Goal: Task Accomplishment & Management: Complete application form

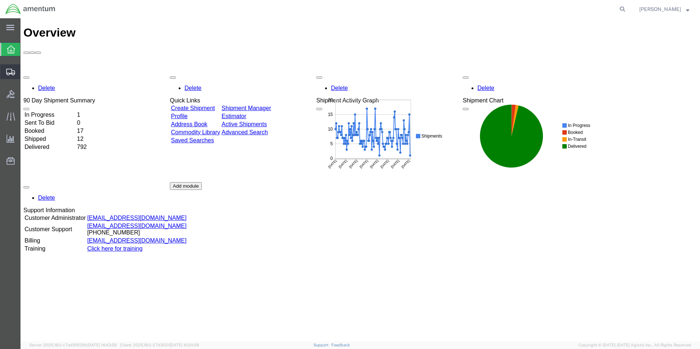
click at [0, 0] on span "Create Shipment" at bounding box center [0, 0] width 0 height 0
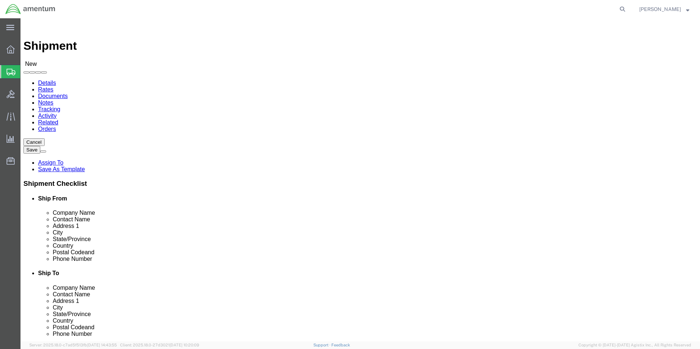
select select
drag, startPoint x: 101, startPoint y: 51, endPoint x: 105, endPoint y: 56, distance: 6.8
click link "Package Information"
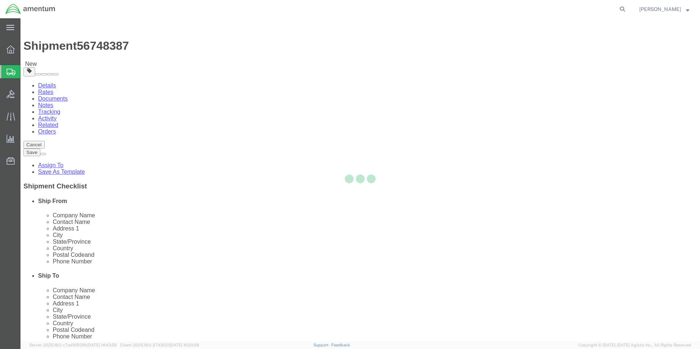
select select "CBOX"
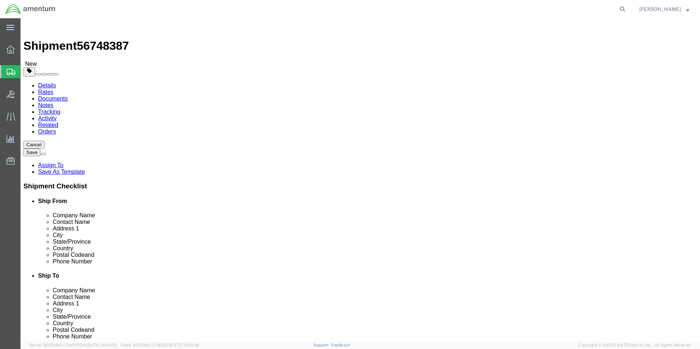
click input "text"
type input "21"
type input "14"
type input "12"
drag, startPoint x: 113, startPoint y: 172, endPoint x: 83, endPoint y: 172, distance: 30.0
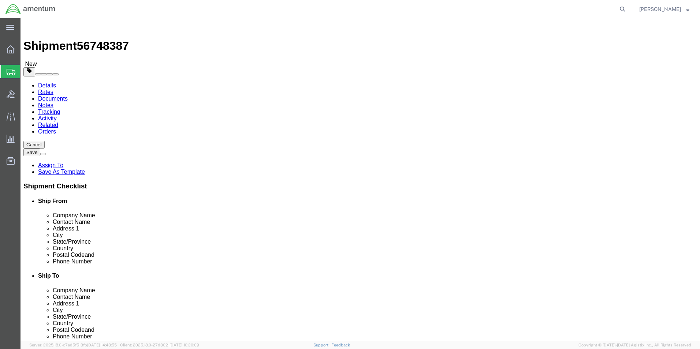
click div "Weight 0.00 Select kgs lbs Ship. t°"
type input "14.00"
click div "Package Type Select BCK Boxes Bale(s) Basket(s) Bolt(s) Bottle(s) Buckets Bulk …"
click select "Select BCK Boxes Bale(s) Basket(s) Bolt(s) Bottle(s) Buckets Bulk Bundle(s) Can…"
select select "YRPK"
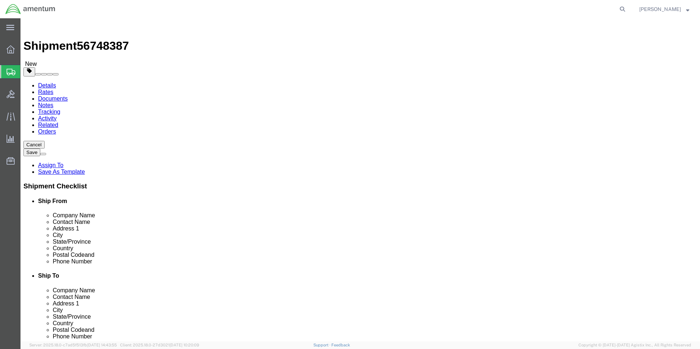
click select "Select BCK Boxes Bale(s) Basket(s) Bolt(s) Bottle(s) Buckets Bulk Bundle(s) Can…"
click link "Add Content"
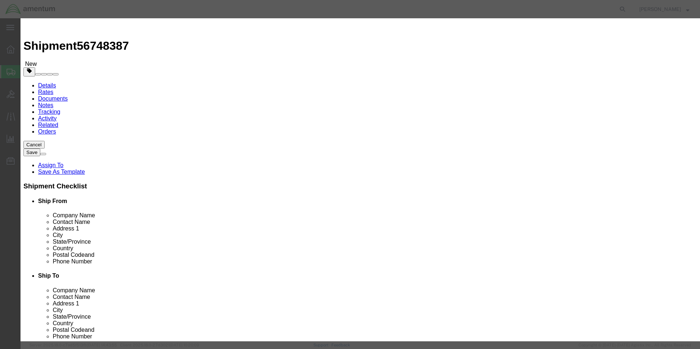
click input "text"
type input "Calibration"
type input "12"
click input "text"
type input "200.00"
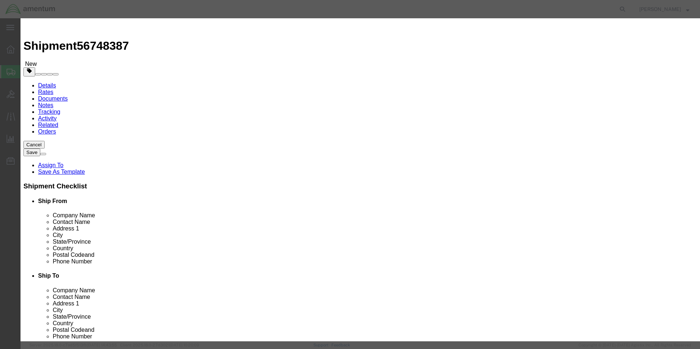
click button "Save & Close"
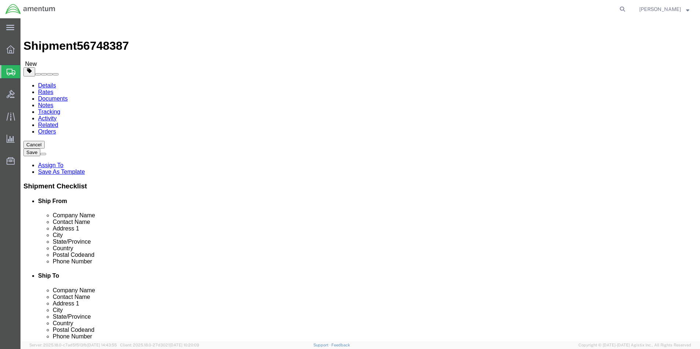
click dd "12.00 Each"
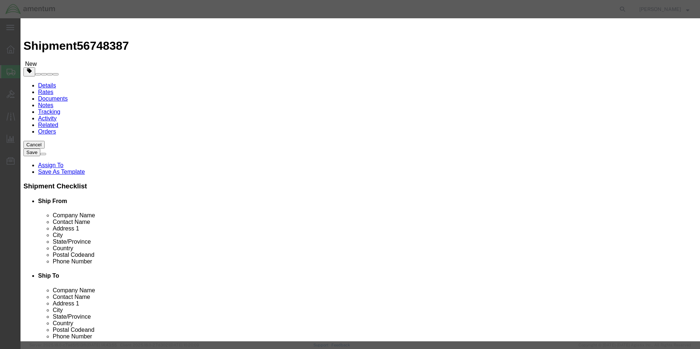
click button "Close"
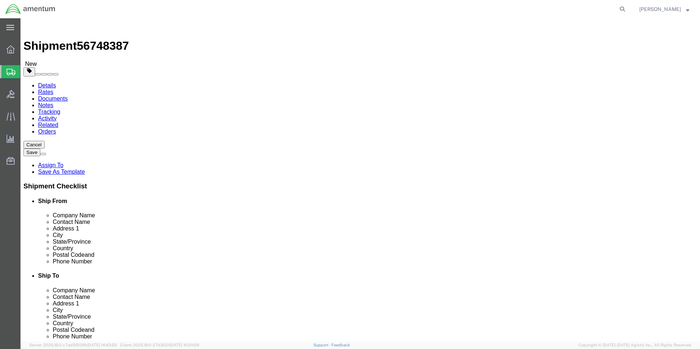
click icon
type input "cbp"
select select "49945"
select select "[GEOGRAPHIC_DATA]"
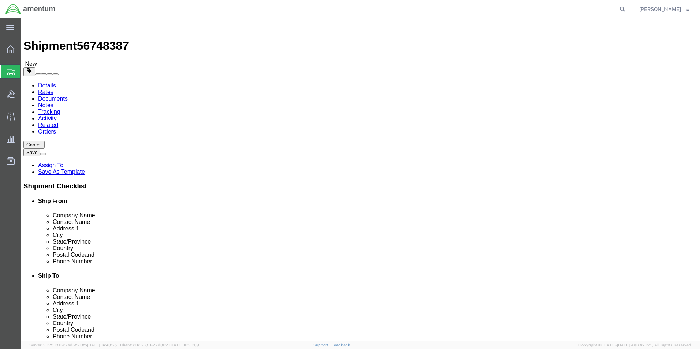
click input "text"
type input "CAL LABS INC."
type input "[PERSON_NAME]"
click p "- CAL LABS INC - ([PERSON_NAME]) [STREET_ADDRESS][PERSON_NAME]"
select select "[GEOGRAPHIC_DATA]"
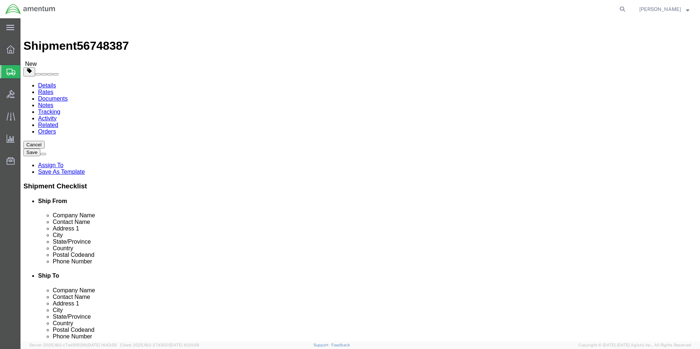
type input "[PERSON_NAME]"
click input "text"
type input "[PHONE_NUMBER]"
click div "County"
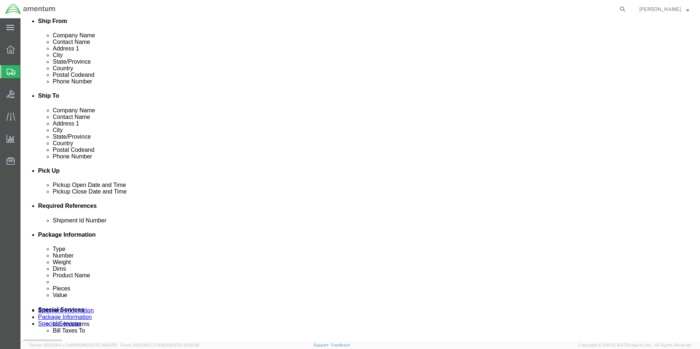
scroll to position [183, 0]
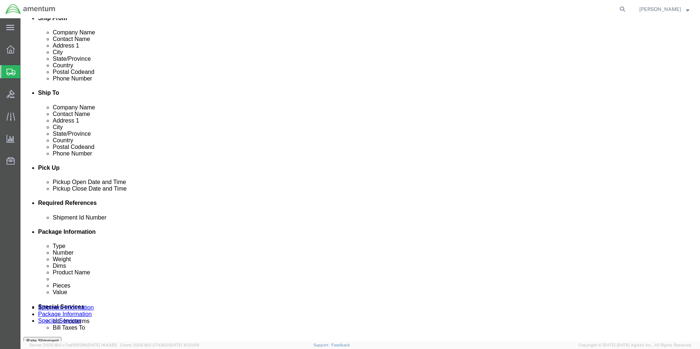
click div "[DATE] 3:00 PM"
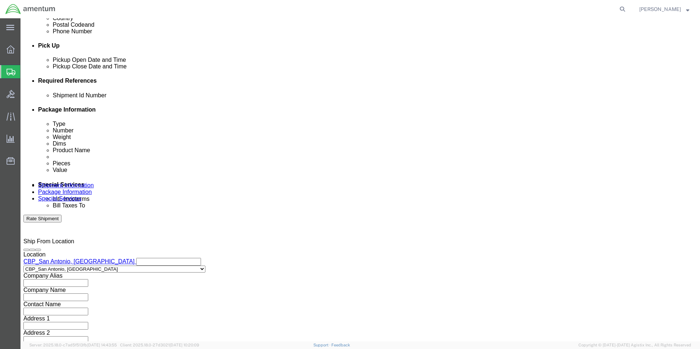
click div "Ship From Location Location [GEOGRAPHIC_DATA], [GEOGRAPHIC_DATA] My Profile Loc…"
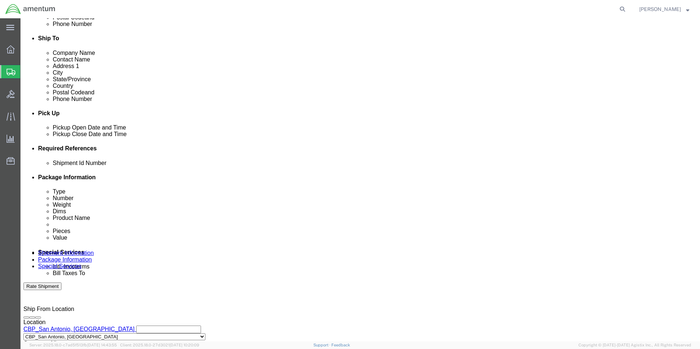
scroll to position [232, 0]
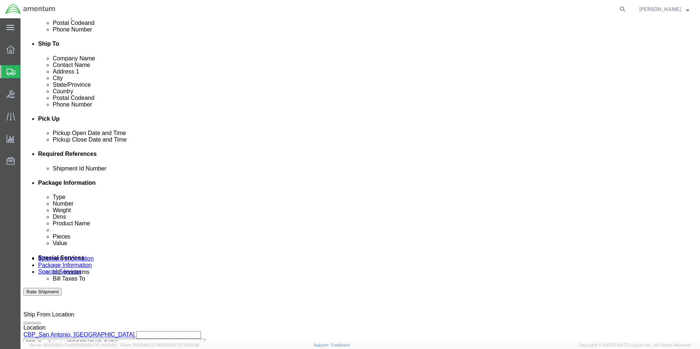
click div "[DATE] 2:00 PM"
click input "2:00 PM"
click input "8:00 PM"
type input "8:00 AM"
click button "Apply"
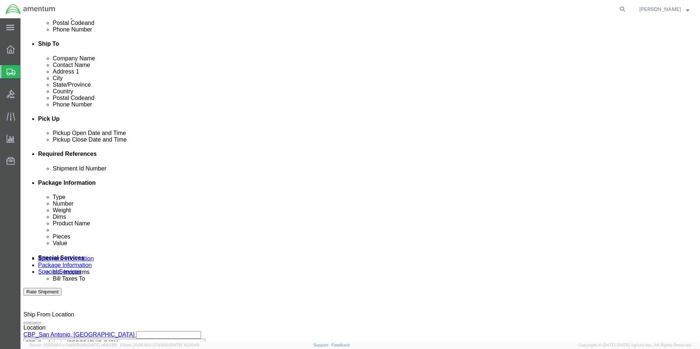
click div "[DATE] 9:00 AM"
click input "3:00 AM"
type input "3:00 PM"
click button "Apply"
click button "Add reference"
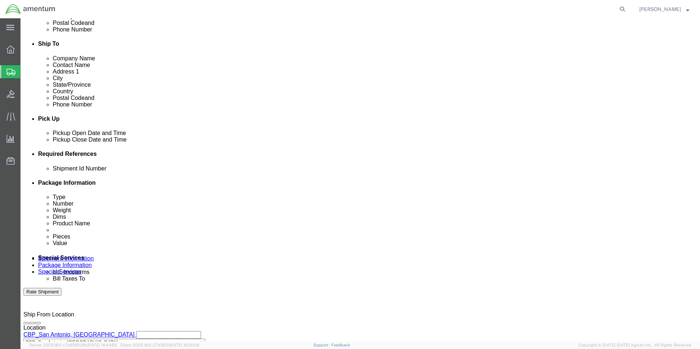
click button "Add reference"
click input "text"
type input "CBP0043725"
click select "Select Account Type Activity ID Airline Appointment Number ASN Batch Request # …"
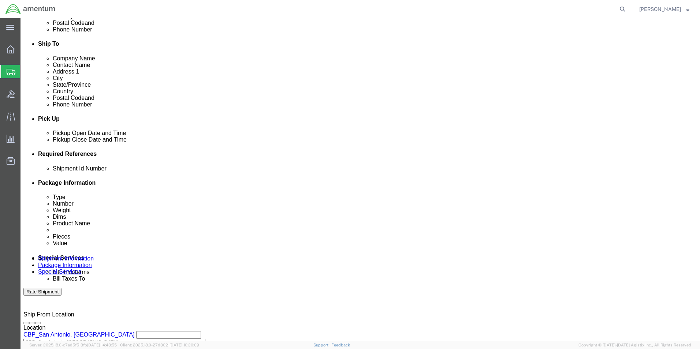
select select "CUSTREF"
click select "Select Account Type Activity ID Airline Appointment Number ASN Batch Request # …"
drag, startPoint x: 134, startPoint y: 217, endPoint x: 87, endPoint y: 213, distance: 47.4
click div "Shipment Id Number CBP0043725"
click input "text"
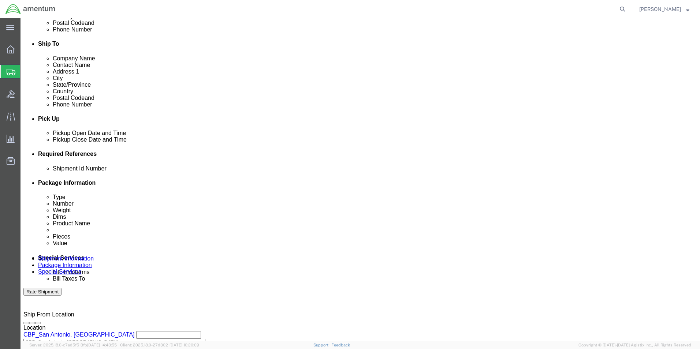
paste input "CBP0043725"
type input "CBP0043725"
click select "Select Account Type Activity ID Airline Appointment Number ASN Batch Request # …"
select select "DEPT"
click select "Select Account Type Activity ID Airline Appointment Number ASN Batch Request # …"
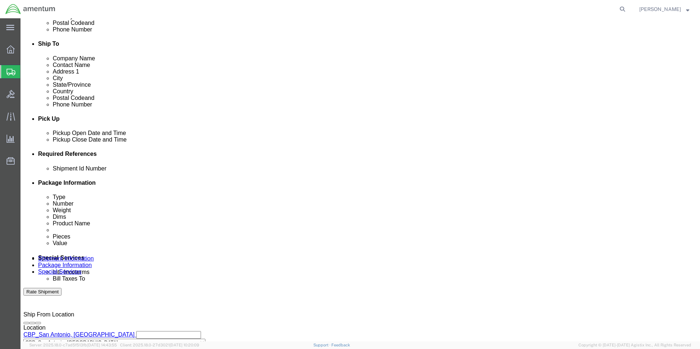
click input "text"
type input "CBP"
click select "Select Account Type Activity ID Airline Appointment Number ASN Batch Request # …"
select select "PROJNUM"
click select "Select Account Type Activity ID Airline Appointment Number ASN Batch Request # …"
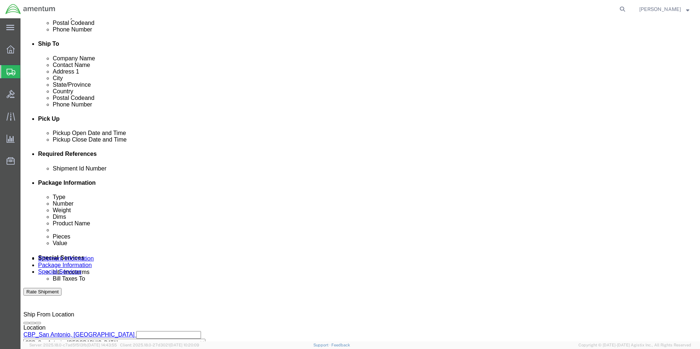
click input "text"
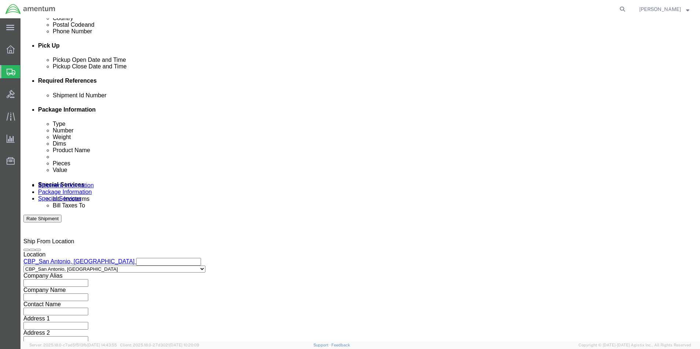
type input "6118.03.03.2219.000.WST.0000"
click select "Select Air Less than Truckload Multi-Leg Ocean Freight Rail Small Parcel Truckl…"
select select "SMAL"
click select "Select Air Less than Truckload Multi-Leg Ocean Freight Rail Small Parcel Truckl…"
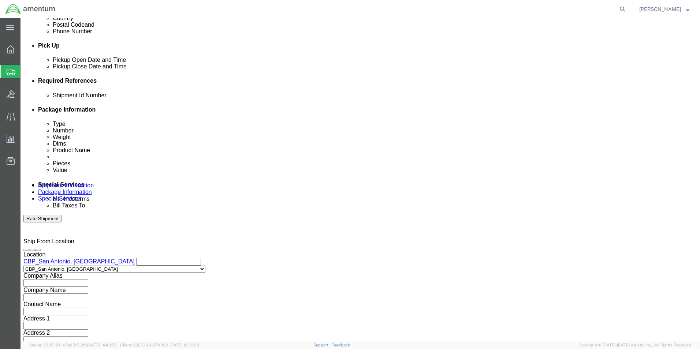
click div "Please fix the following errors Ship From Location Location [GEOGRAPHIC_DATA], …"
click button "Continue"
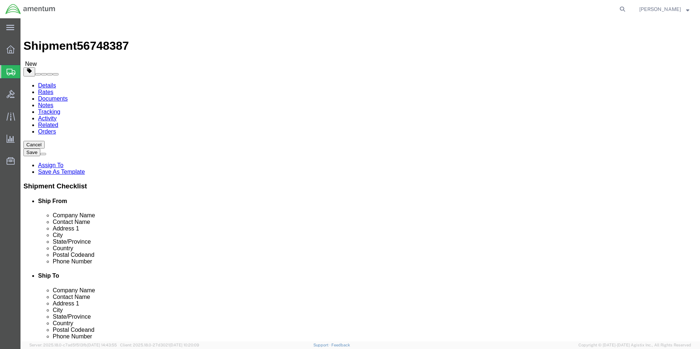
click button "Continue"
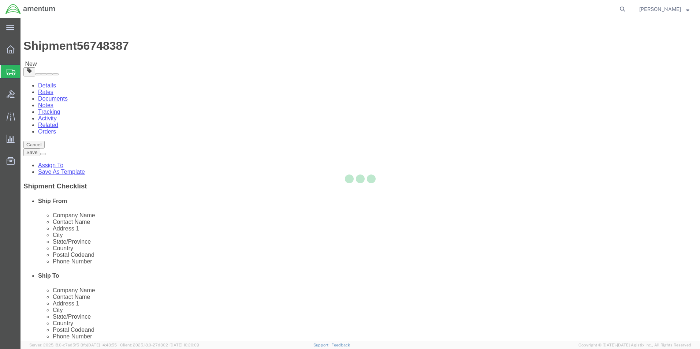
select select
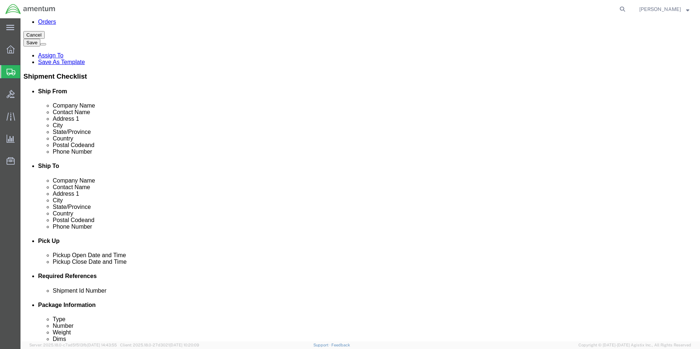
scroll to position [183, 0]
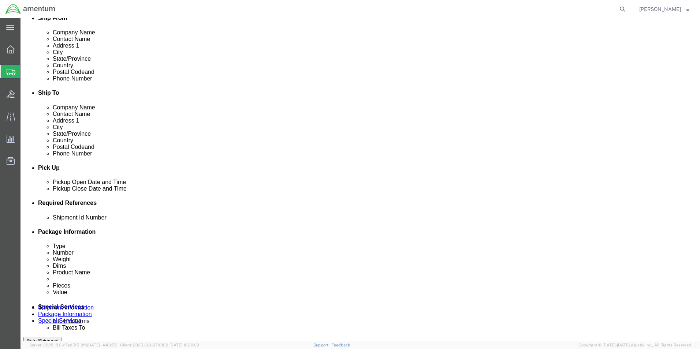
click button "Rate Shipment"
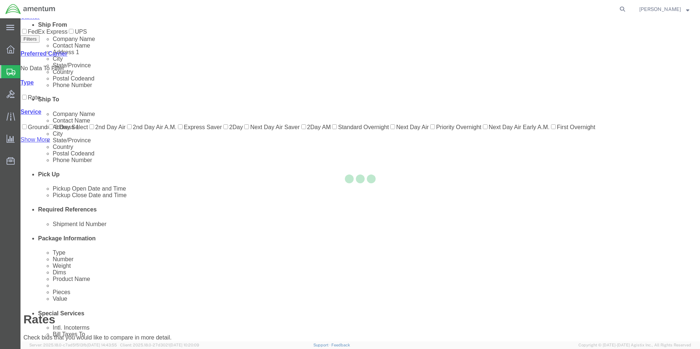
scroll to position [16, 0]
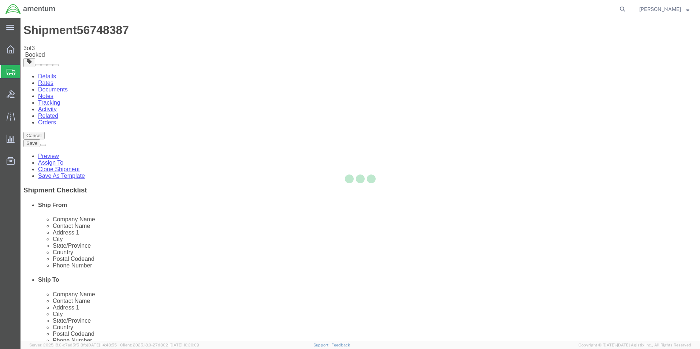
scroll to position [0, 0]
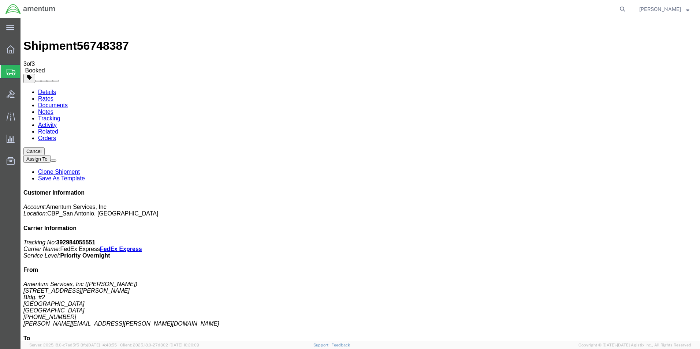
drag, startPoint x: 307, startPoint y: 133, endPoint x: 310, endPoint y: 140, distance: 7.4
click at [55, 89] on link "Details" at bounding box center [47, 92] width 18 height 6
click link "Schedule pickup request"
